Goal: Task Accomplishment & Management: Complete application form

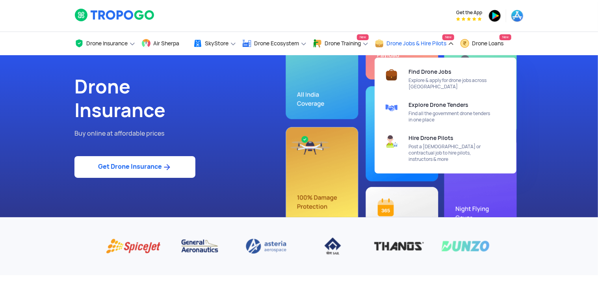
click at [439, 45] on span "Drone Jobs & Hire Pilots" at bounding box center [417, 43] width 60 height 6
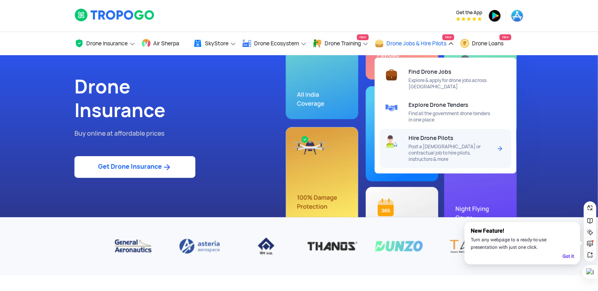
click at [443, 146] on span "Post a [DEMOGRAPHIC_DATA] or contractual job to hire pilots, instructors & more" at bounding box center [450, 152] width 83 height 19
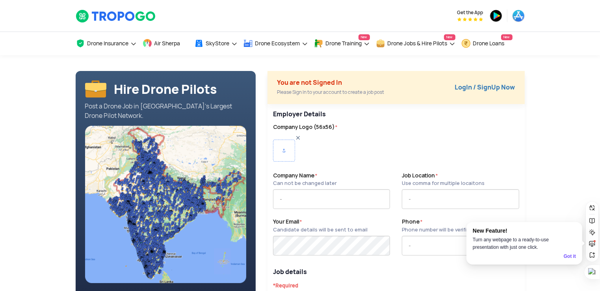
click at [490, 81] on div "You are not Signed In Please Sign In to your account to create a job post LogIn…" at bounding box center [396, 87] width 257 height 33
click at [490, 83] on link "LogIn / SignUp Now" at bounding box center [485, 87] width 60 height 8
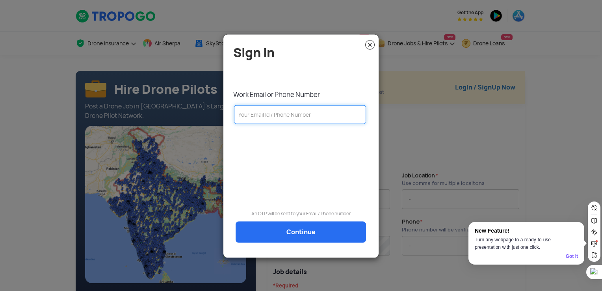
click at [285, 112] on input "text" at bounding box center [300, 114] width 132 height 19
type input "[EMAIL_ADDRESS][PERSON_NAME][DOMAIN_NAME]"
click at [287, 223] on link "Continue" at bounding box center [301, 232] width 130 height 21
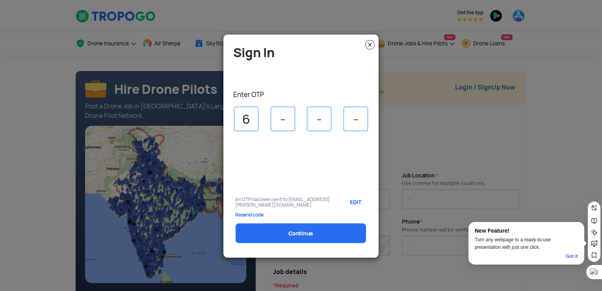
type input "6"
type input "1"
type input "4"
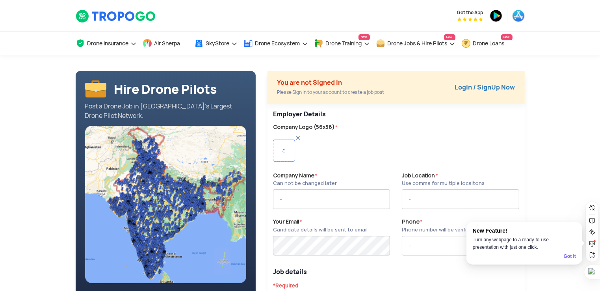
type input "FARMXT INNOVATE LLP"
type input "7373117499"
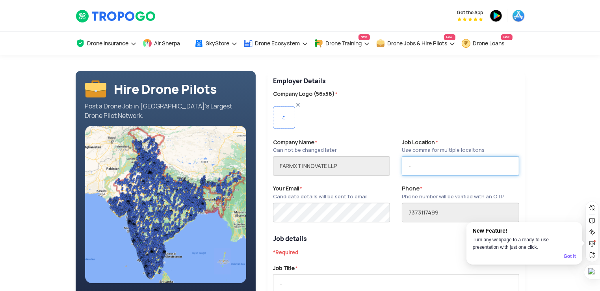
click at [443, 168] on input "text" at bounding box center [460, 166] width 117 height 20
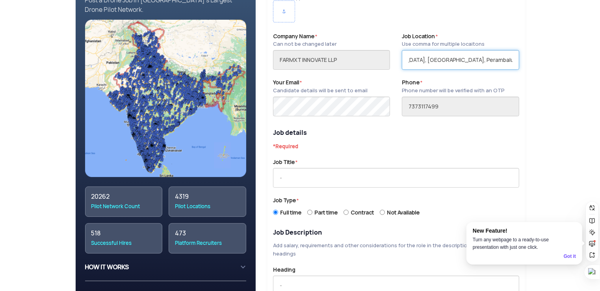
scroll to position [118, 0]
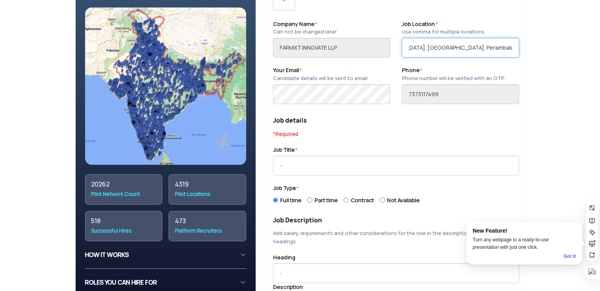
type input "Salem, Attur, Namakkal, Kallakurichi, Perambalur, Trichy, Thoothukudi"
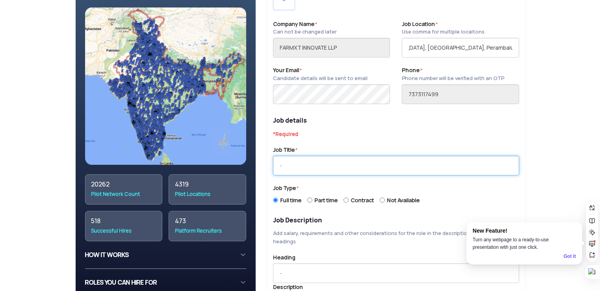
click at [315, 164] on input "text" at bounding box center [396, 166] width 246 height 20
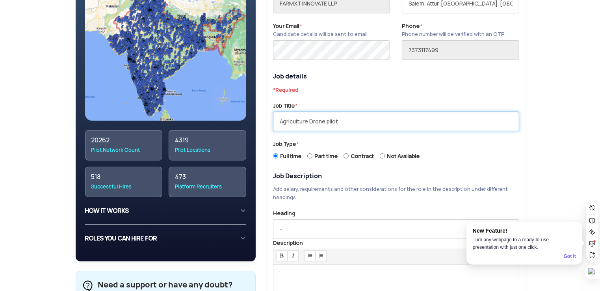
scroll to position [236, 0]
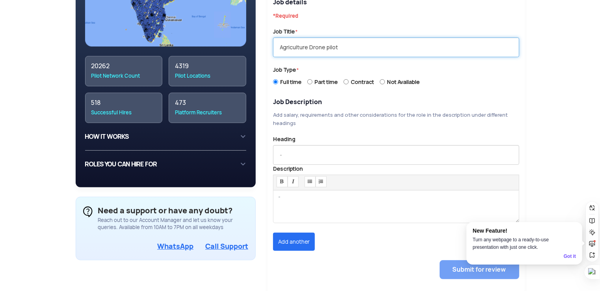
type input "Agriculture Drone pilot"
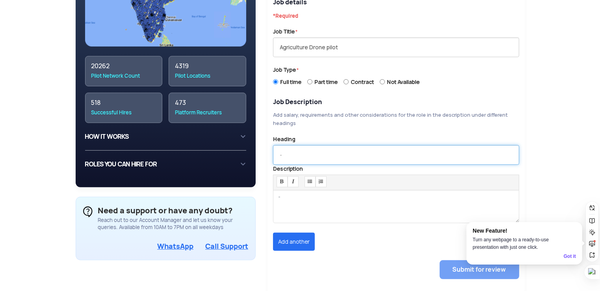
click at [320, 150] on input "text" at bounding box center [396, 155] width 246 height 20
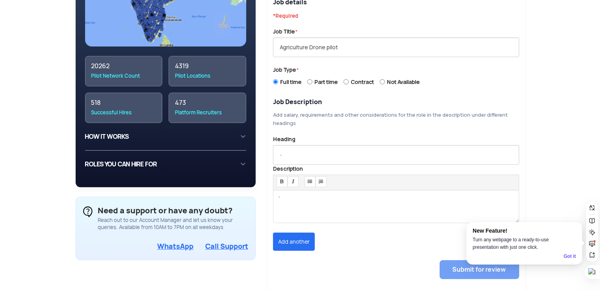
click at [328, 208] on div at bounding box center [396, 206] width 246 height 33
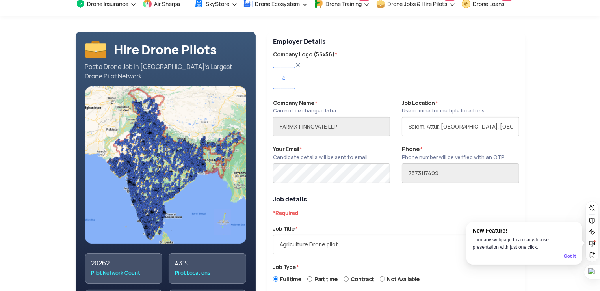
click at [288, 73] on img at bounding box center [284, 78] width 22 height 22
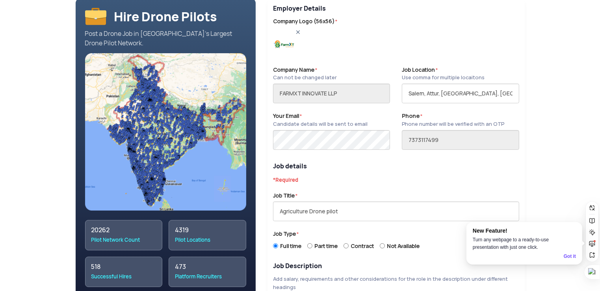
scroll to position [197, 0]
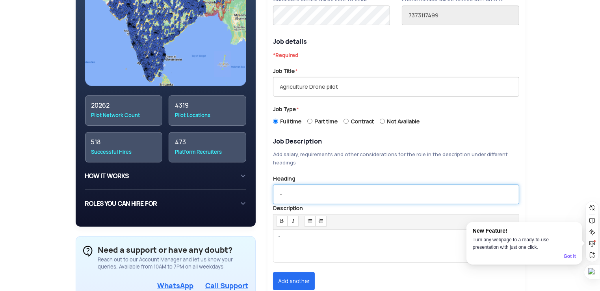
click at [341, 191] on input "text" at bounding box center [396, 194] width 246 height 20
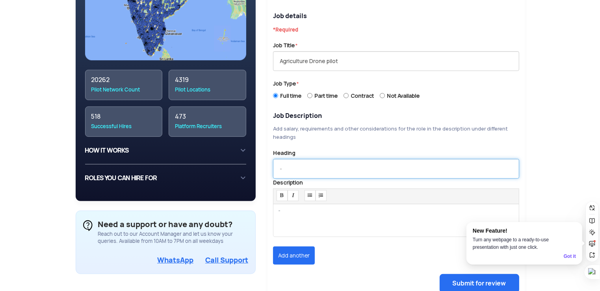
scroll to position [236, 0]
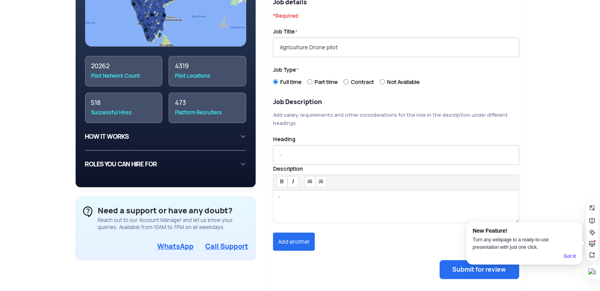
click at [333, 195] on div at bounding box center [396, 206] width 246 height 33
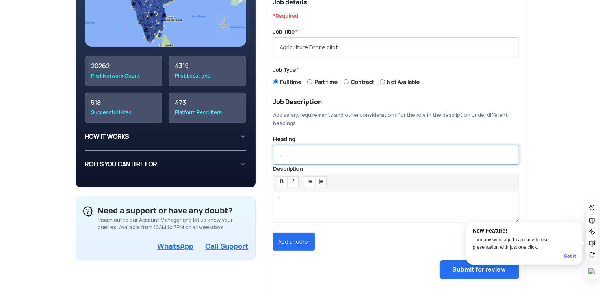
click at [289, 155] on input "text" at bounding box center [396, 155] width 246 height 20
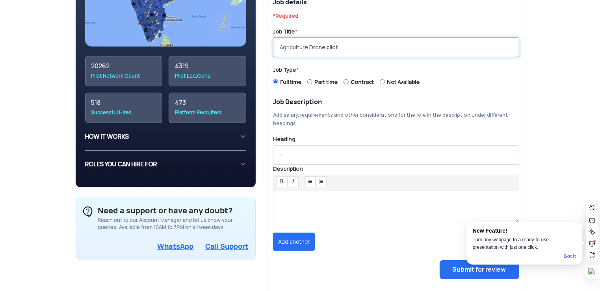
drag, startPoint x: 350, startPoint y: 50, endPoint x: 229, endPoint y: 50, distance: 121.8
click at [229, 50] on div "Hire Drone Pilots Post a Drone Job in India’s Largest Drone Pilot Network. 2026…" at bounding box center [300, 64] width 461 height 460
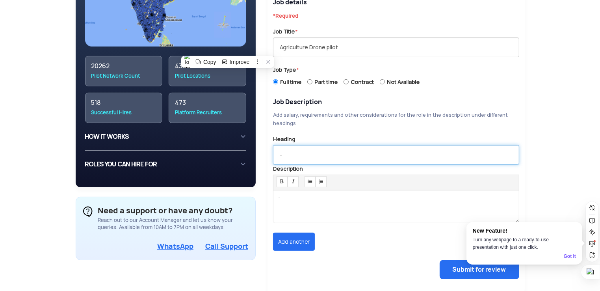
click at [299, 154] on input "text" at bounding box center [396, 155] width 246 height 20
paste input "Agriculture Drone pilot"
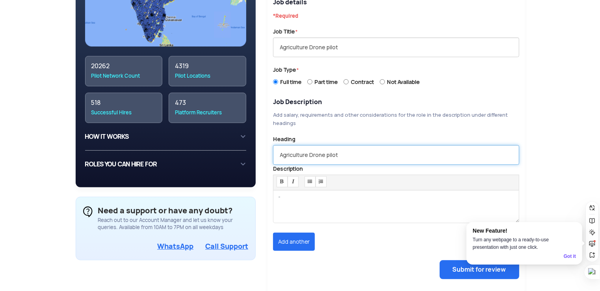
type input "Agriculture Drone pilot"
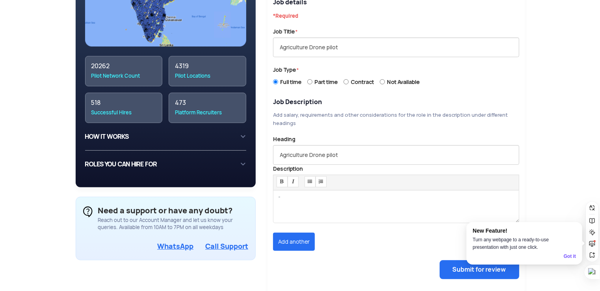
click at [309, 199] on div at bounding box center [396, 206] width 246 height 33
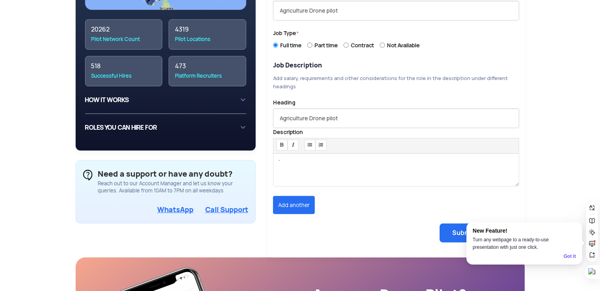
scroll to position [276, 0]
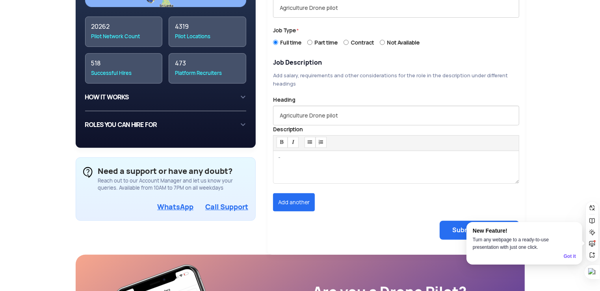
click at [300, 167] on div at bounding box center [396, 167] width 246 height 33
paste div
drag, startPoint x: 342, startPoint y: 157, endPoint x: 275, endPoint y: 152, distance: 66.8
click at [269, 146] on div "Description Standard Heading 1 Heading 2 Heading 3 Heading 4 Heading 5 Heading …" at bounding box center [396, 154] width 258 height 58
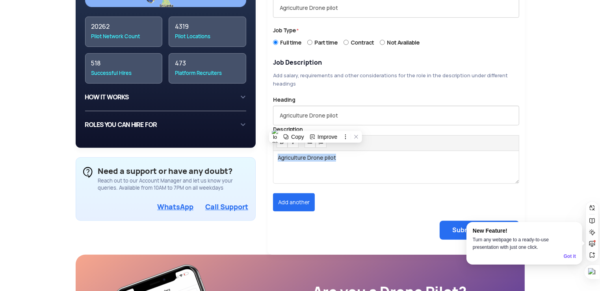
click at [319, 168] on div "Agriculture Drone pilot" at bounding box center [396, 167] width 246 height 33
drag, startPoint x: 350, startPoint y: 161, endPoint x: 170, endPoint y: 155, distance: 179.8
click at [170, 155] on div "Hire Drone Pilots Post a Drone Job in India’s Largest Drone Pilot Network. 2026…" at bounding box center [300, 25] width 461 height 460
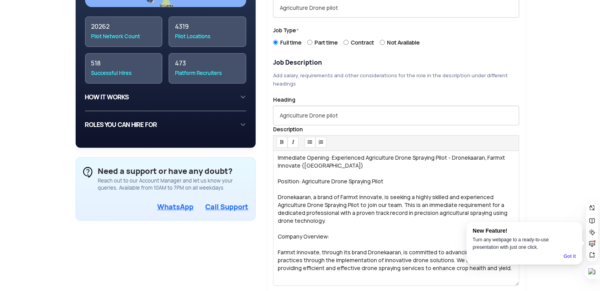
scroll to position [315, 0]
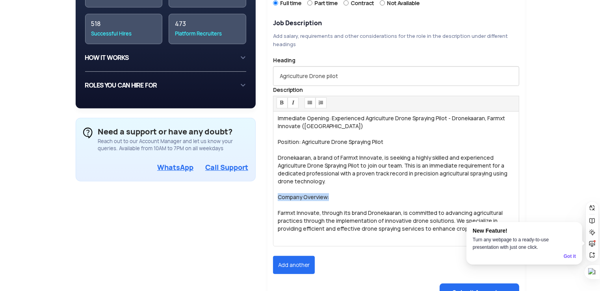
drag, startPoint x: 331, startPoint y: 195, endPoint x: 273, endPoint y: 194, distance: 57.5
click at [273, 194] on div "Immediate Opening: Experienced Agriculture Drone Spraying Pilot - Dronekaaran, …" at bounding box center [396, 178] width 246 height 135
copy div "Company Overview:"
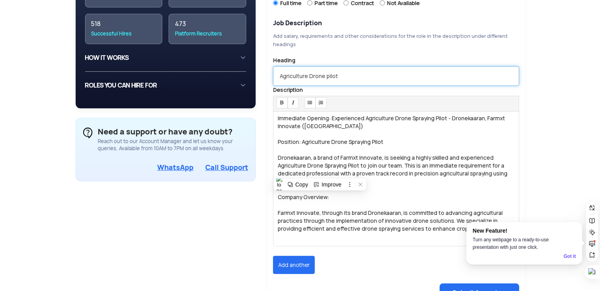
drag, startPoint x: 352, startPoint y: 76, endPoint x: 235, endPoint y: 80, distance: 117.5
click at [235, 80] on div "Hire Drone Pilots Post a Drone Job in India’s Largest Drone Pilot Network. 2026…" at bounding box center [300, 37] width 461 height 562
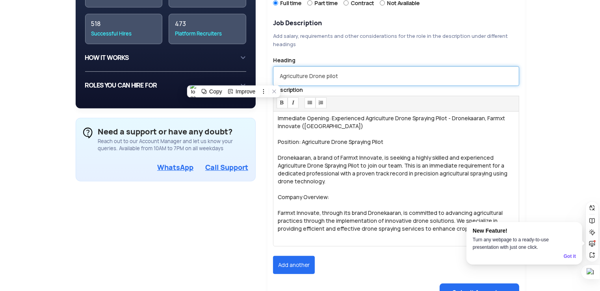
paste input "Company Overview:"
type input "Company Overview"
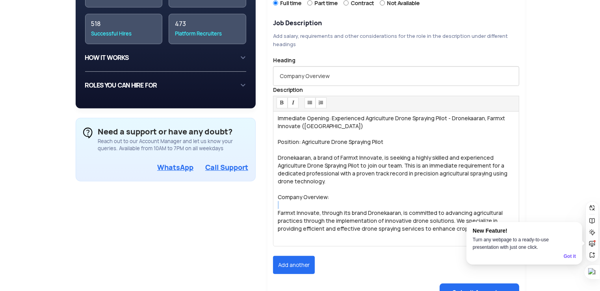
drag, startPoint x: 333, startPoint y: 199, endPoint x: 328, endPoint y: 199, distance: 4.8
click at [328, 199] on div "Immediate Opening: Experienced Agriculture Drone Spraying Pilot - Dronekaaran, …" at bounding box center [396, 178] width 246 height 135
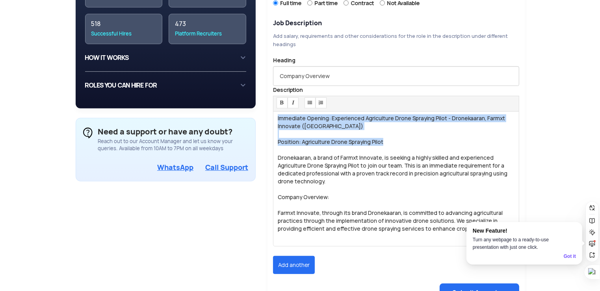
drag, startPoint x: 386, startPoint y: 136, endPoint x: 271, endPoint y: 115, distance: 117.4
click at [271, 115] on div "Description Standard Heading 1 Heading 2 Heading 3 Heading 4 Heading 5 Heading …" at bounding box center [396, 166] width 258 height 160
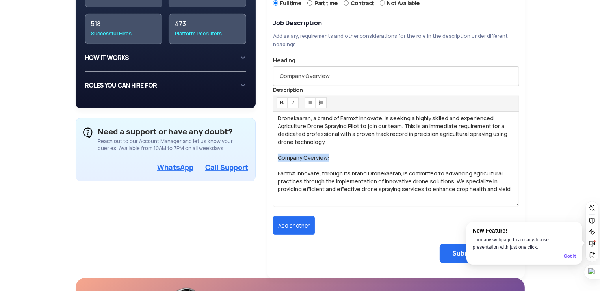
drag, startPoint x: 278, startPoint y: 155, endPoint x: 514, endPoint y: 158, distance: 235.3
click at [514, 158] on div "Company Overview:" at bounding box center [396, 158] width 236 height 8
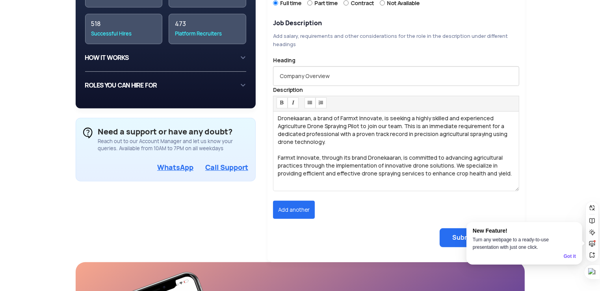
click at [350, 190] on div at bounding box center [396, 119] width 258 height 200
click at [302, 208] on button "Add another" at bounding box center [294, 210] width 42 height 18
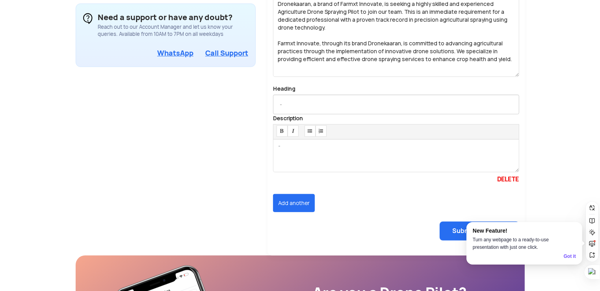
scroll to position [434, 0]
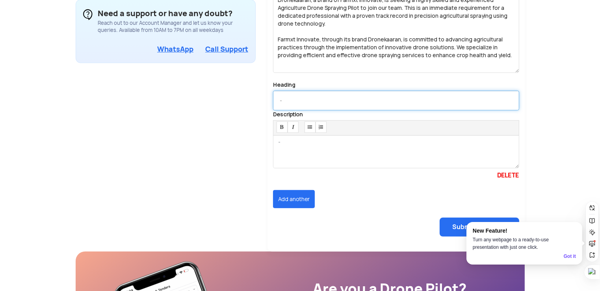
click at [305, 100] on input "text" at bounding box center [396, 101] width 246 height 20
paste input "Job Responsibilities:"
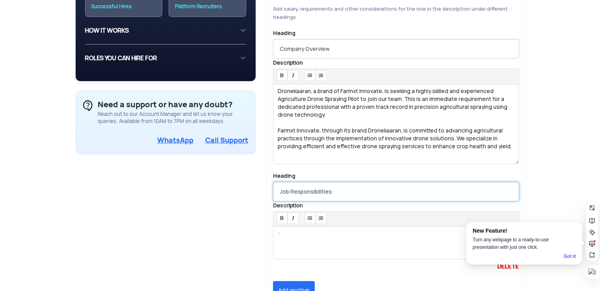
scroll to position [276, 0]
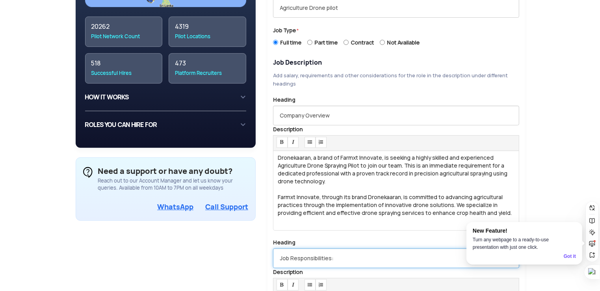
type input "Job Responsibilities:"
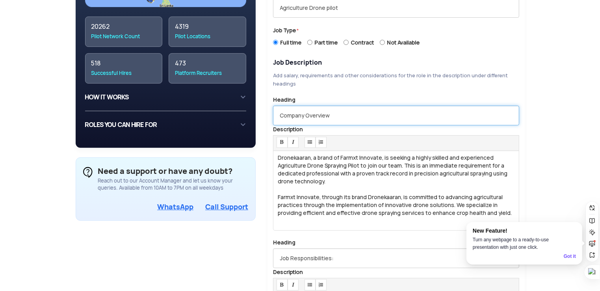
click at [342, 112] on input "Company Overview" at bounding box center [396, 116] width 246 height 20
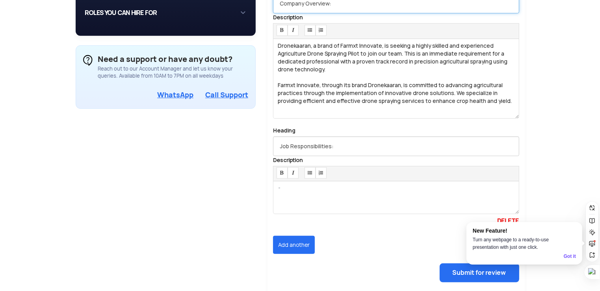
scroll to position [394, 0]
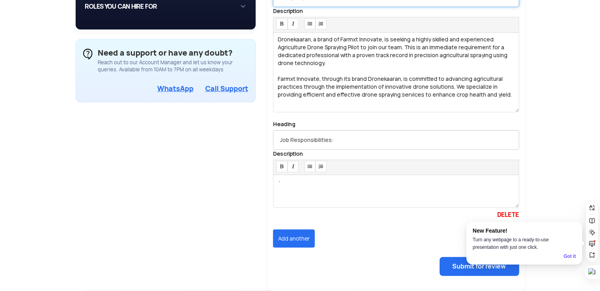
type input "Company Overview:"
click at [332, 184] on div at bounding box center [396, 191] width 246 height 33
paste div
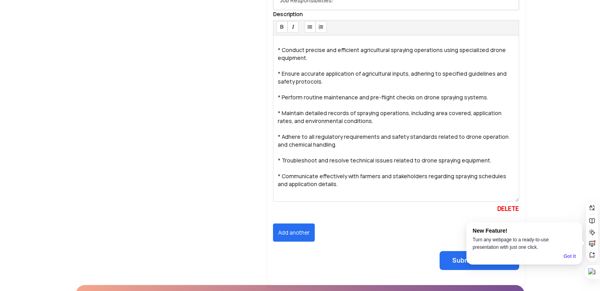
scroll to position [555, 0]
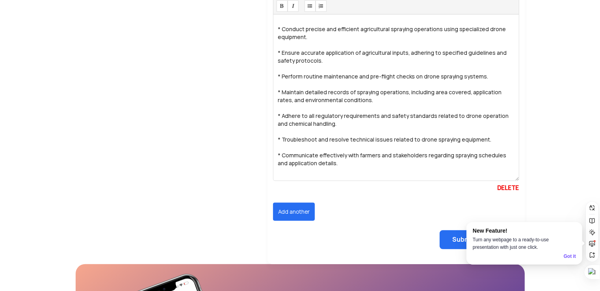
click at [301, 203] on button "Add another" at bounding box center [294, 212] width 42 height 18
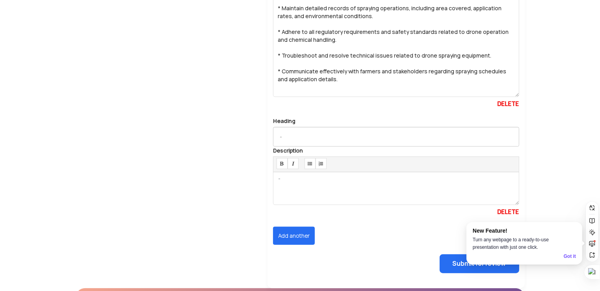
scroll to position [673, 0]
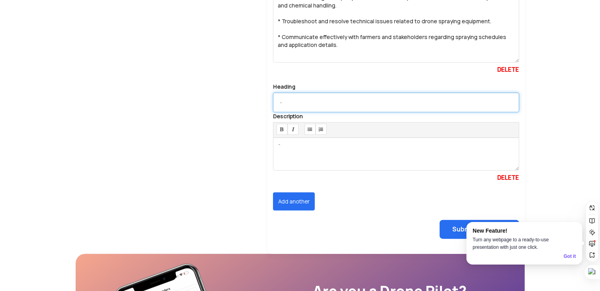
click at [310, 102] on input "text" at bounding box center [396, 103] width 246 height 20
paste input "Required Qualifications:"
type input "Required Qualifications:"
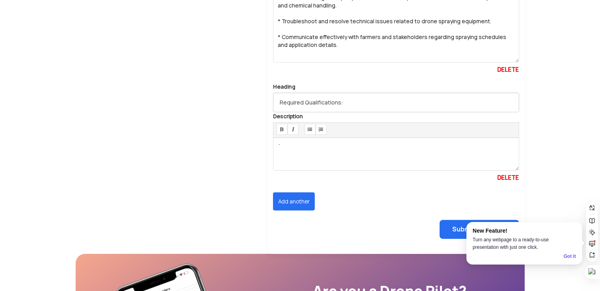
click at [359, 154] on div at bounding box center [396, 154] width 246 height 33
paste div
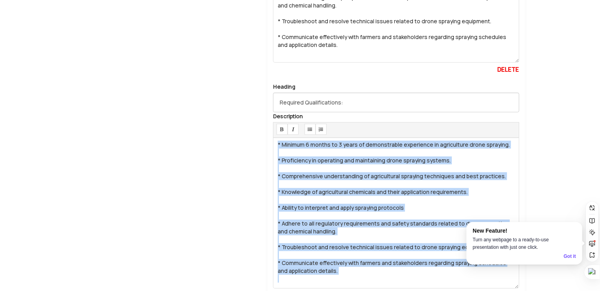
drag, startPoint x: 346, startPoint y: 280, endPoint x: 276, endPoint y: 142, distance: 154.9
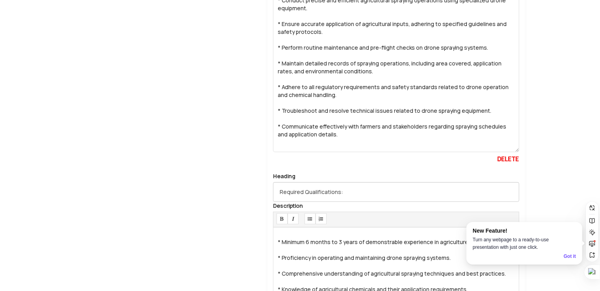
scroll to position [515, 0]
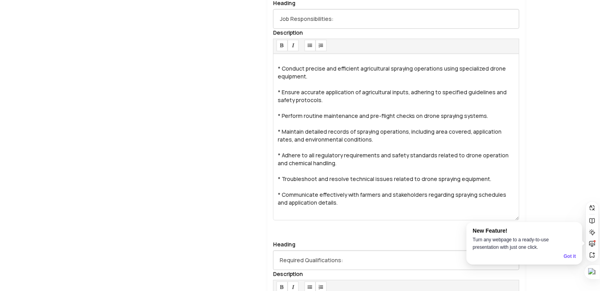
click at [330, 202] on div "* Communicate effectively with farmers and stakeholders regarding spraying sche…" at bounding box center [396, 199] width 236 height 16
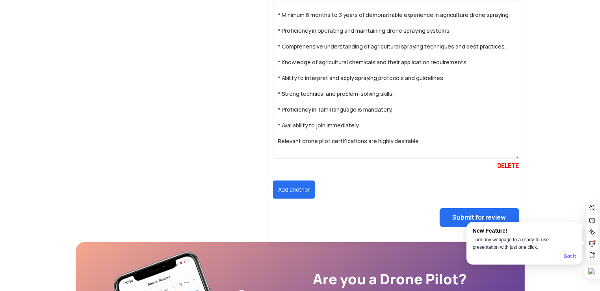
scroll to position [830, 0]
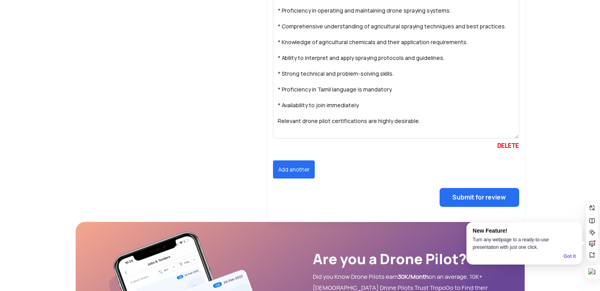
click at [298, 166] on button "Add another" at bounding box center [294, 169] width 42 height 18
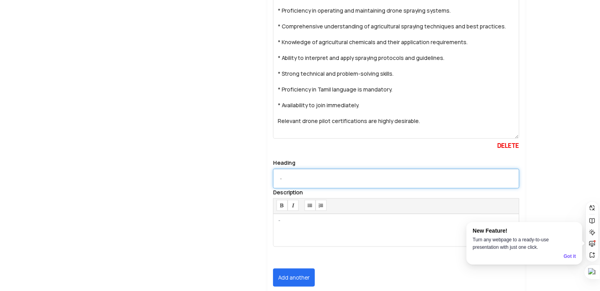
click at [314, 174] on input "text" at bounding box center [396, 179] width 246 height 20
paste input "Compensation and Benefits:"
type input "Compensation and Benefits:"
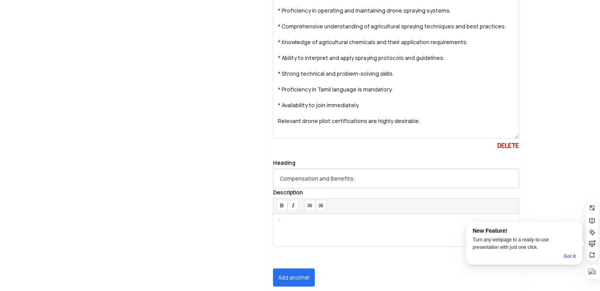
click at [354, 226] on div at bounding box center [396, 230] width 246 height 33
paste div
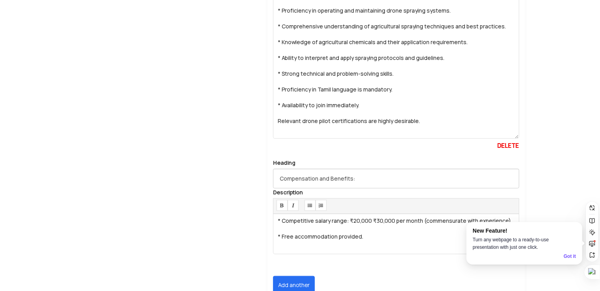
drag, startPoint x: 370, startPoint y: 239, endPoint x: 229, endPoint y: 223, distance: 142.0
copy div "* Free accommodation provided."
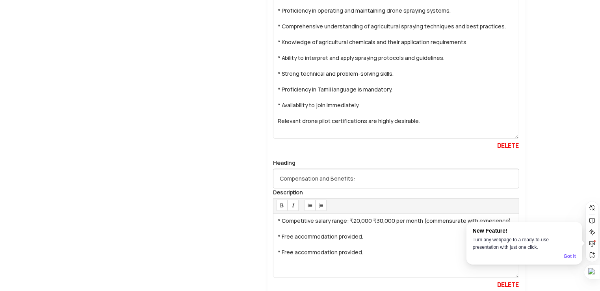
click at [366, 248] on div "* Free accommodation provided." at bounding box center [396, 252] width 236 height 8
drag, startPoint x: 365, startPoint y: 247, endPoint x: 332, endPoint y: 248, distance: 33.5
click at [328, 248] on div "* Free accommodation provided." at bounding box center [396, 252] width 236 height 8
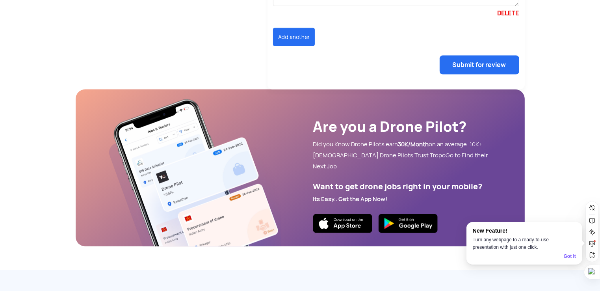
scroll to position [1028, 0]
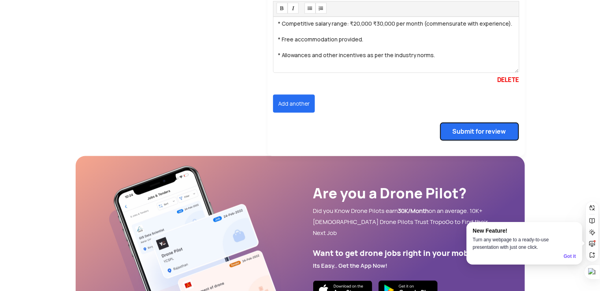
click at [465, 126] on button "Submit for review" at bounding box center [480, 131] width 80 height 19
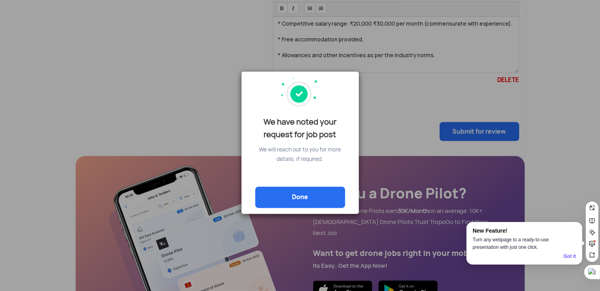
click at [310, 192] on link "Done" at bounding box center [300, 197] width 90 height 21
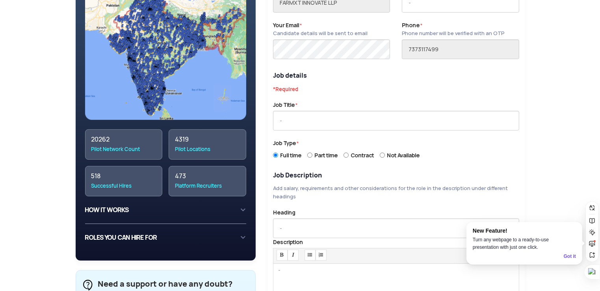
scroll to position [6, 0]
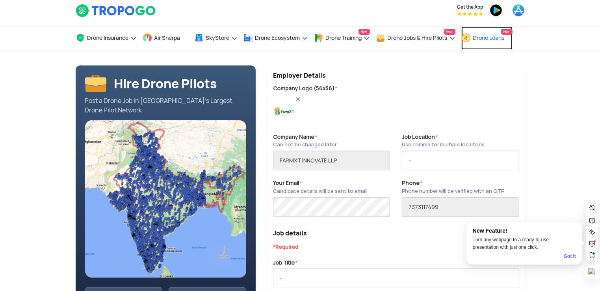
click at [496, 39] on span "Drone Loans" at bounding box center [489, 38] width 32 height 6
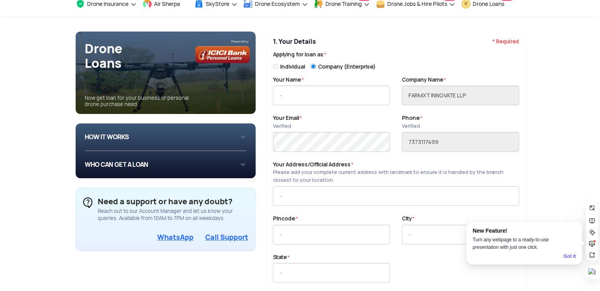
scroll to position [79, 0]
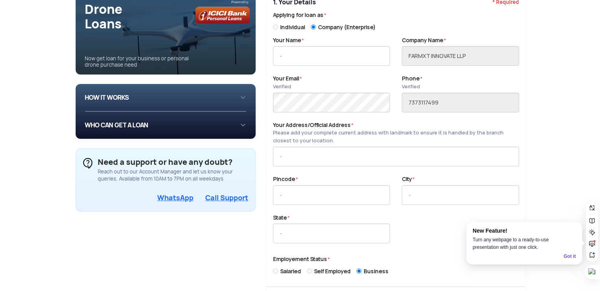
click at [249, 99] on div "HOW IT WORKS 1 Login/Create you account with your email or phone number 2 Fill …" at bounding box center [166, 111] width 181 height 55
click at [245, 95] on div "HOW IT WORKS 1 Login/Create you account with your email or phone number 2 Fill …" at bounding box center [166, 97] width 162 height 15
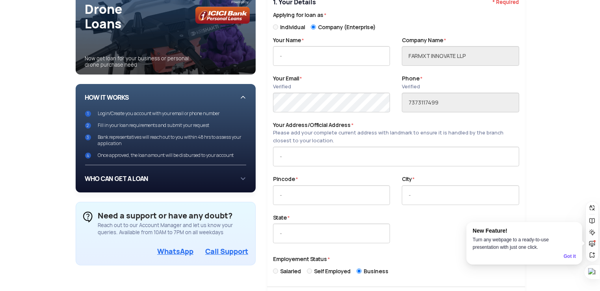
click at [242, 173] on div "WHO CAN GET A LOAN If you are an individual looking to: Buy drone for personal …" at bounding box center [166, 178] width 162 height 15
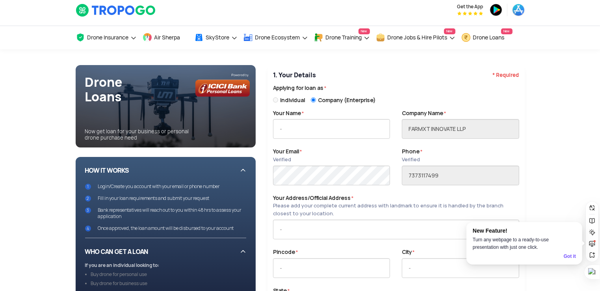
scroll to position [0, 0]
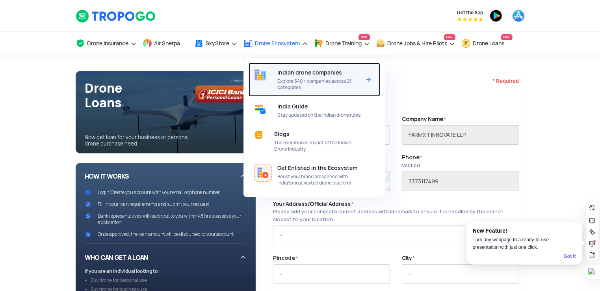
click at [303, 86] on span "Explore 540+ companies across 21 categories" at bounding box center [318, 84] width 83 height 13
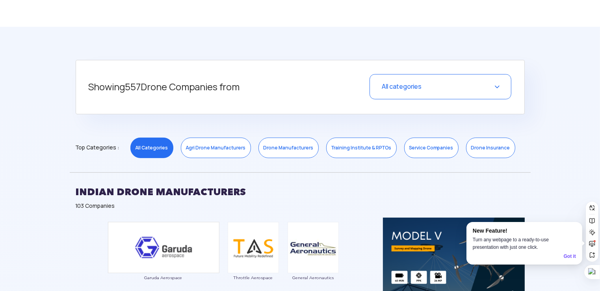
scroll to position [355, 0]
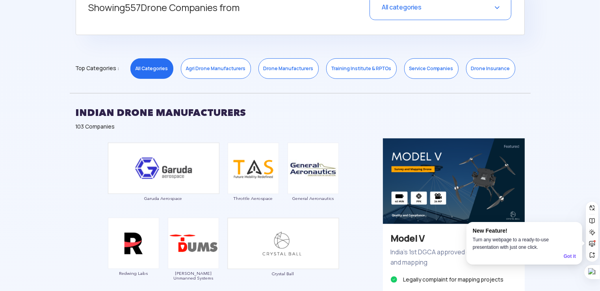
click at [424, 70] on link "Service Companies" at bounding box center [431, 68] width 54 height 20
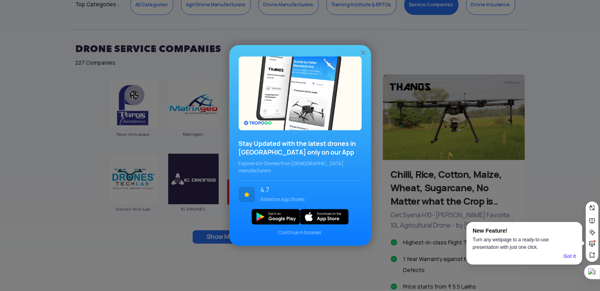
scroll to position [473, 0]
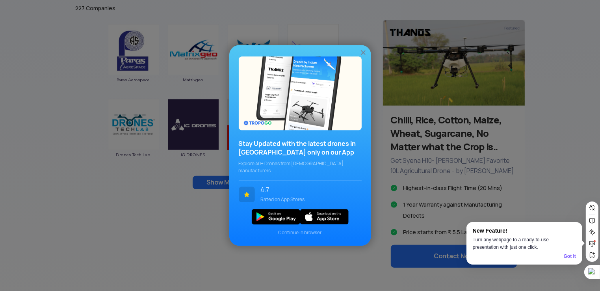
click at [132, 190] on div "Stay Updated with the latest drones in [GEOGRAPHIC_DATA] only on our App Explor…" at bounding box center [300, 145] width 600 height 291
click at [361, 54] on img at bounding box center [363, 53] width 8 height 8
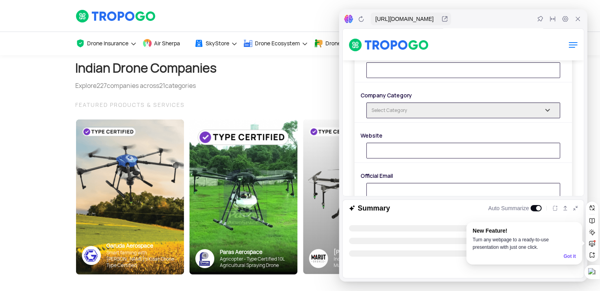
scroll to position [79, 0]
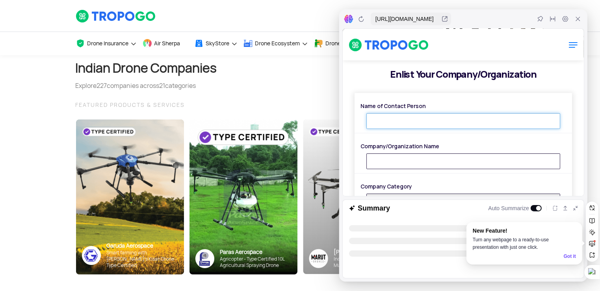
click at [406, 117] on input "Name of Contact Person" at bounding box center [463, 121] width 194 height 16
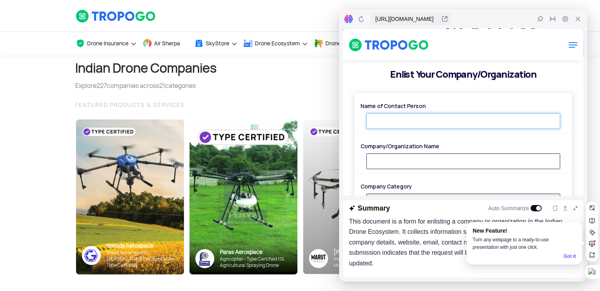
type input "P BALAJI"
type input "Farmxt innovate LLP"
type input "https://farmxt.in/"
type input "balaji.palanivel@farmxt.in"
type input "07373117499"
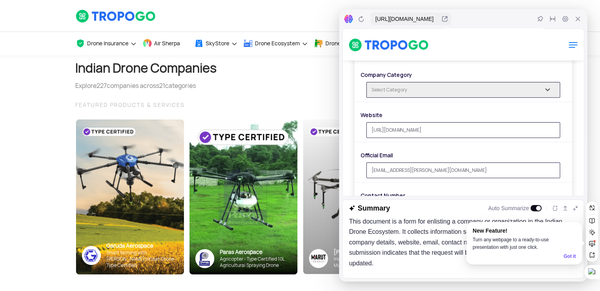
scroll to position [197, 0]
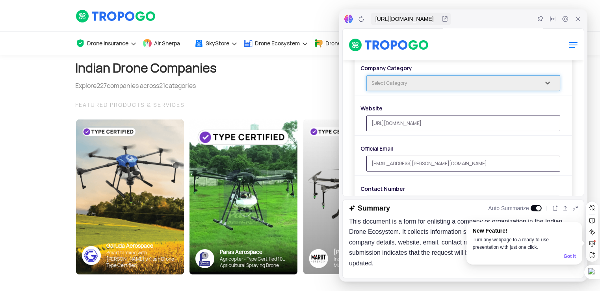
click at [444, 86] on input "text" at bounding box center [463, 83] width 194 height 16
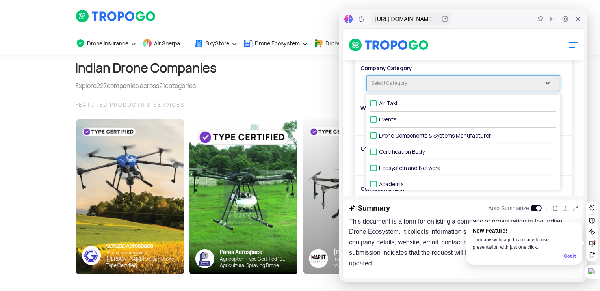
scroll to position [251, 0]
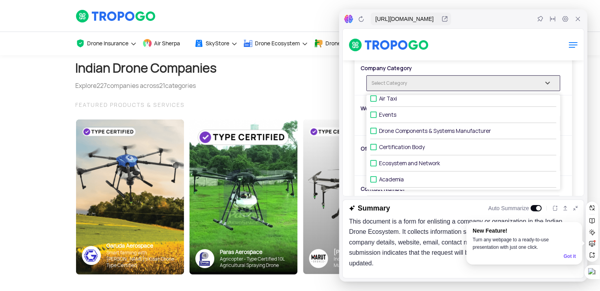
click at [405, 156] on label "Ecosystem and Network" at bounding box center [463, 163] width 186 height 16
click at [384, 160] on input "Ecosystem and Network" at bounding box center [381, 162] width 5 height 5
checkbox input "true"
type input "1 selected"
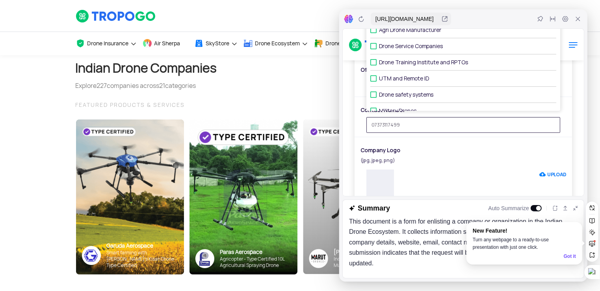
scroll to position [0, 0]
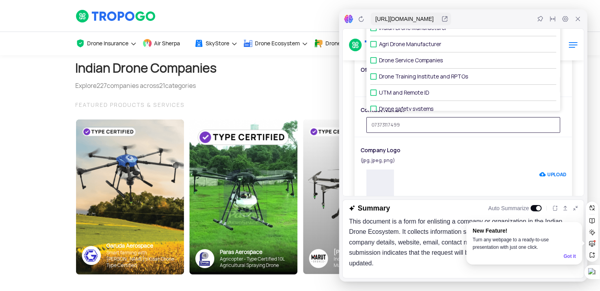
click at [395, 58] on label "Drone Service Companies" at bounding box center [463, 60] width 186 height 16
click at [384, 58] on input "Drone Service Companies" at bounding box center [381, 60] width 5 height 5
checkbox input "true"
type input "2 selected"
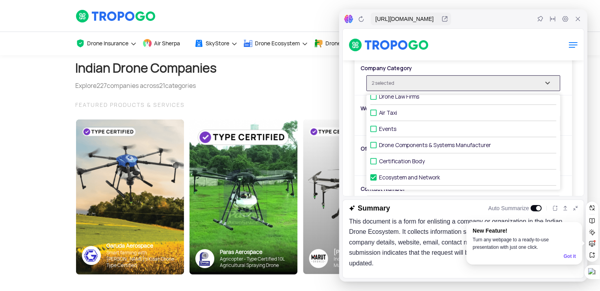
scroll to position [251, 0]
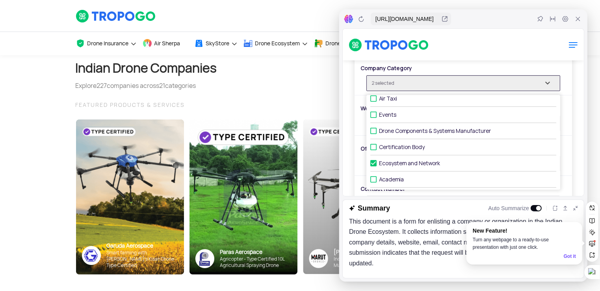
click at [562, 69] on div "Company Category 2 selected Indian Drone Manufacturer Agri Drone Manufacturer D…" at bounding box center [463, 78] width 218 height 34
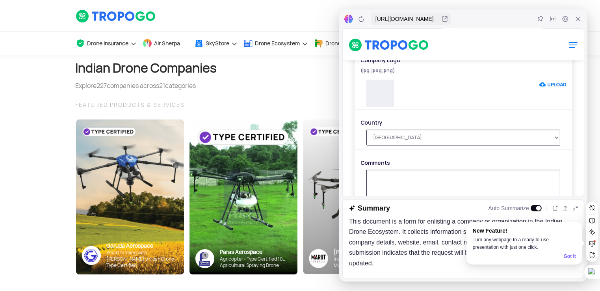
scroll to position [315, 0]
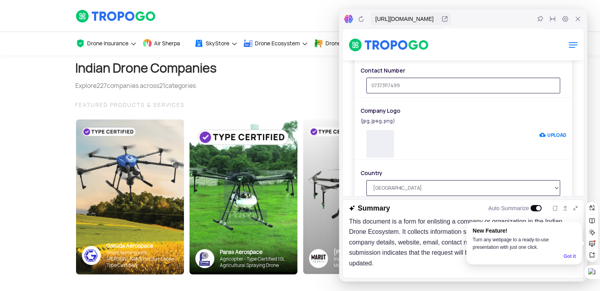
click at [385, 135] on div at bounding box center [380, 144] width 28 height 28
click at [557, 134] on label "UPLOAD" at bounding box center [552, 135] width 27 height 14
click at [539, 134] on input "UPLOAD" at bounding box center [539, 135] width 0 height 14
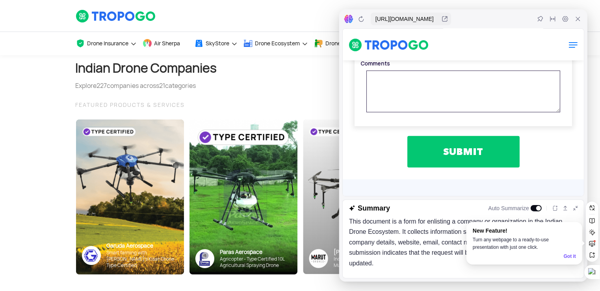
scroll to position [512, 0]
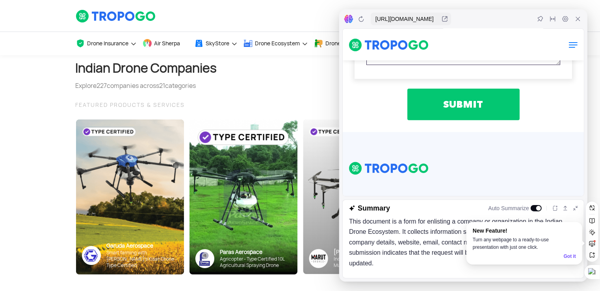
click at [462, 99] on button "SUBMIT" at bounding box center [463, 104] width 112 height 32
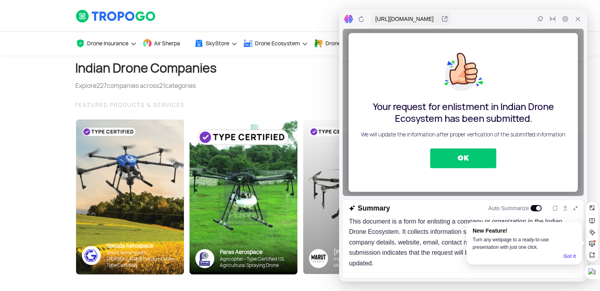
click at [460, 157] on button "OK" at bounding box center [463, 158] width 66 height 20
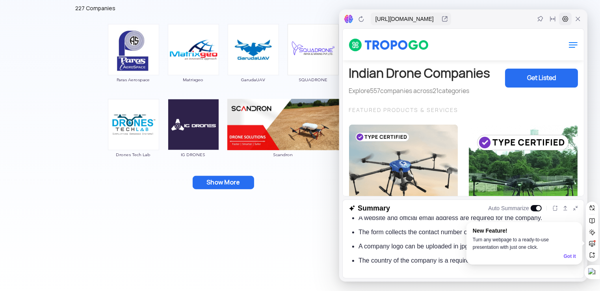
scroll to position [0, 0]
click at [579, 20] on icon at bounding box center [578, 19] width 6 height 6
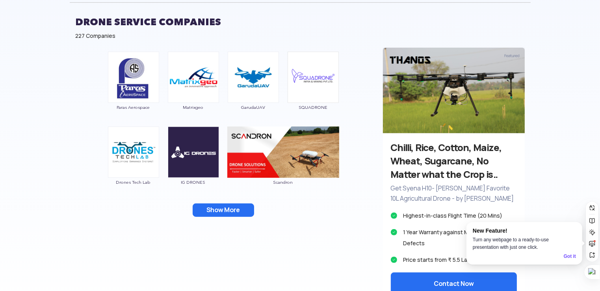
scroll to position [591, 0]
